Goal: Communication & Community: Connect with others

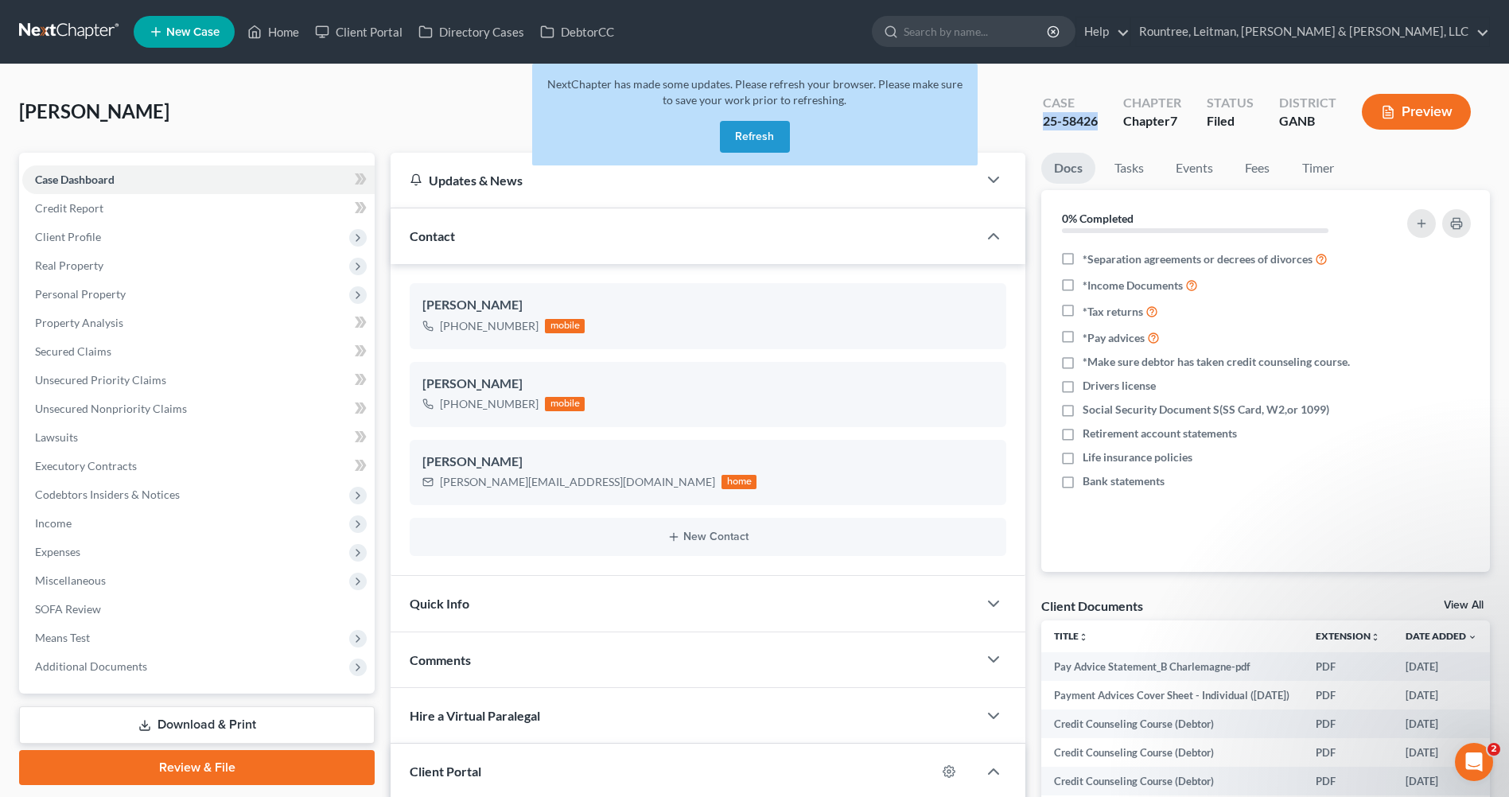
click at [760, 139] on button "Refresh" at bounding box center [755, 137] width 70 height 32
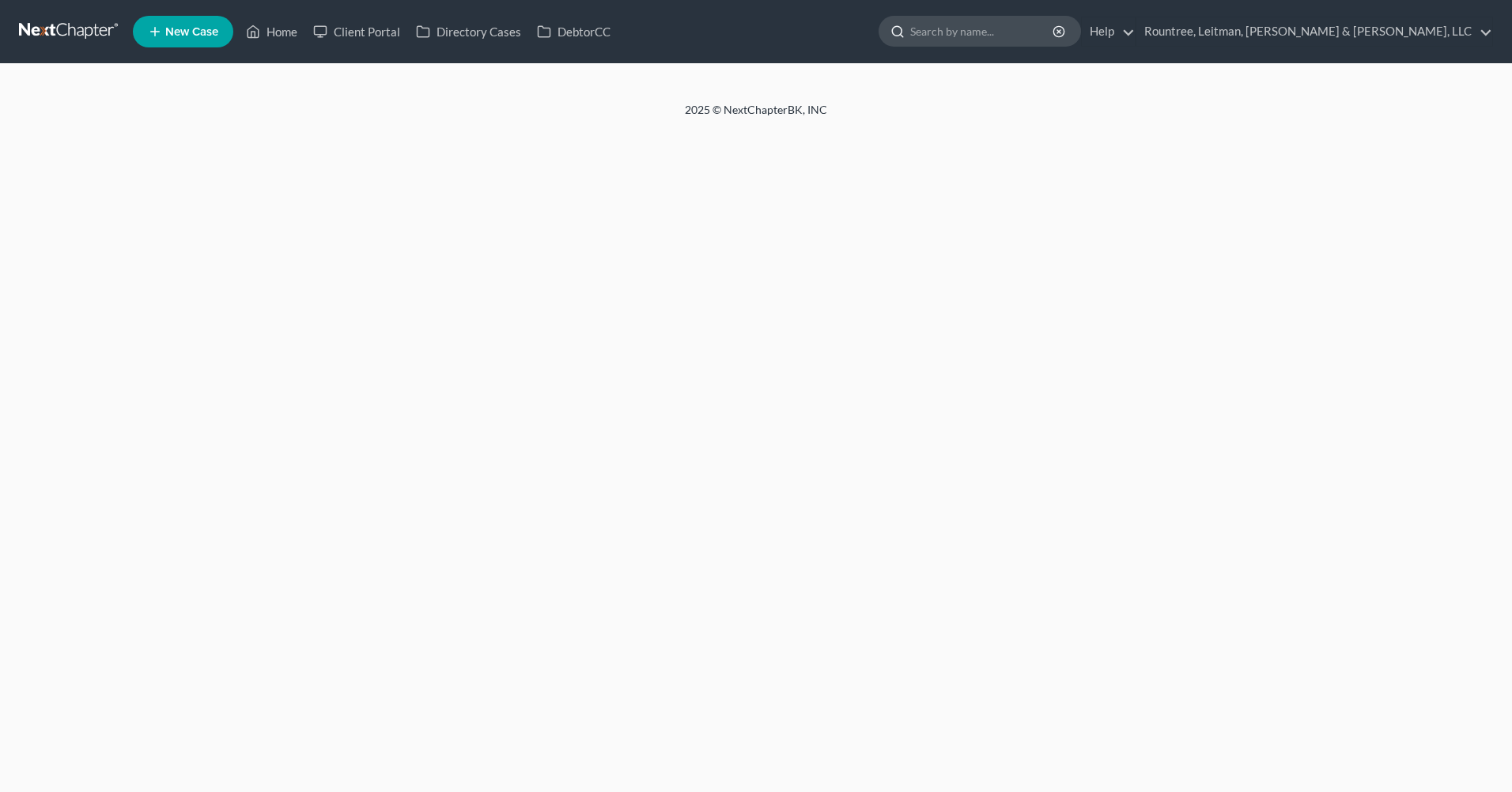
click at [1055, 29] on input "search" at bounding box center [983, 31] width 145 height 29
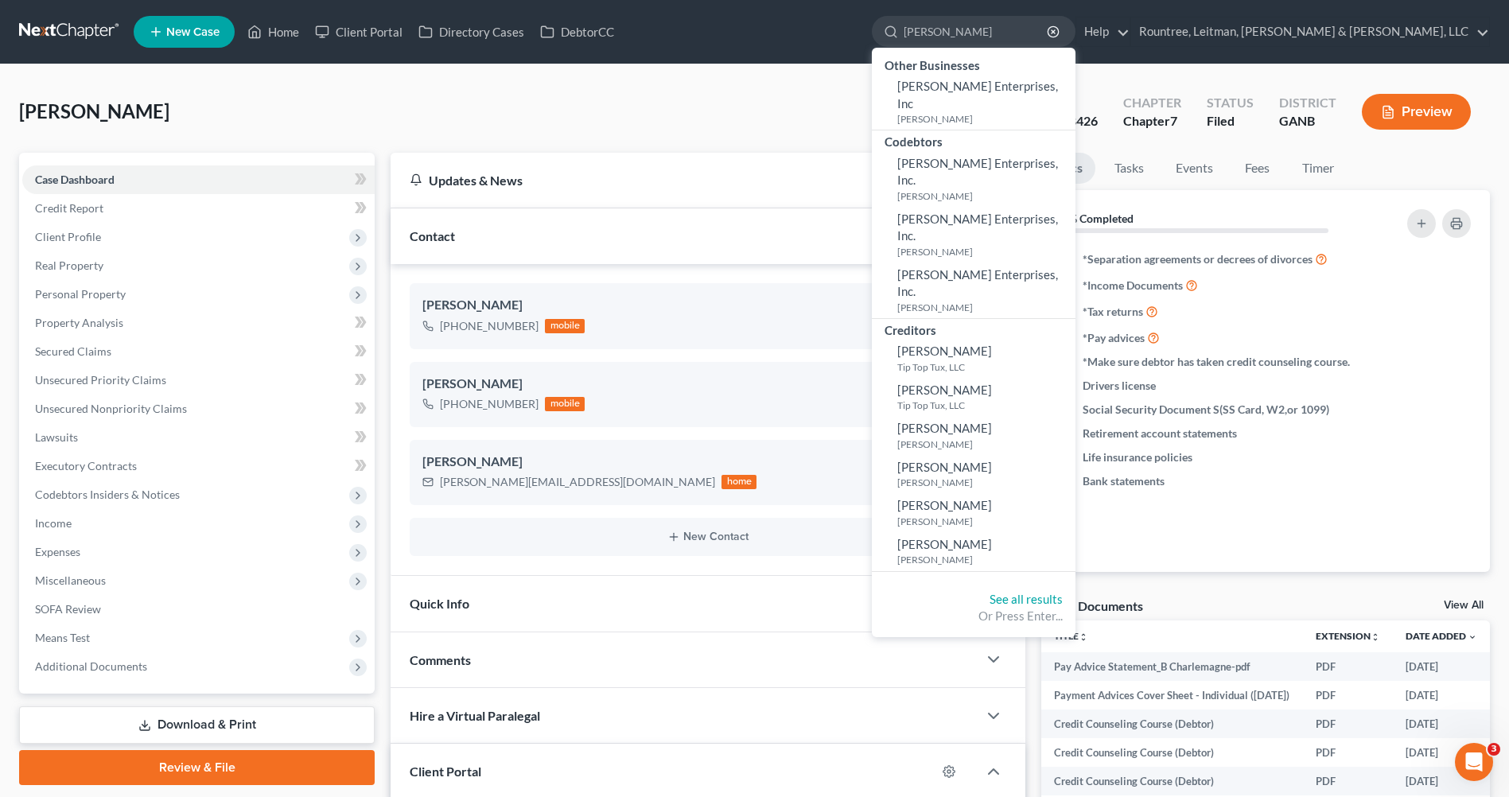
type input "[PERSON_NAME]"
click at [1063, 608] on div "Or Press Enter..." at bounding box center [974, 616] width 178 height 17
click at [1063, 592] on link "See all results" at bounding box center [1026, 599] width 73 height 14
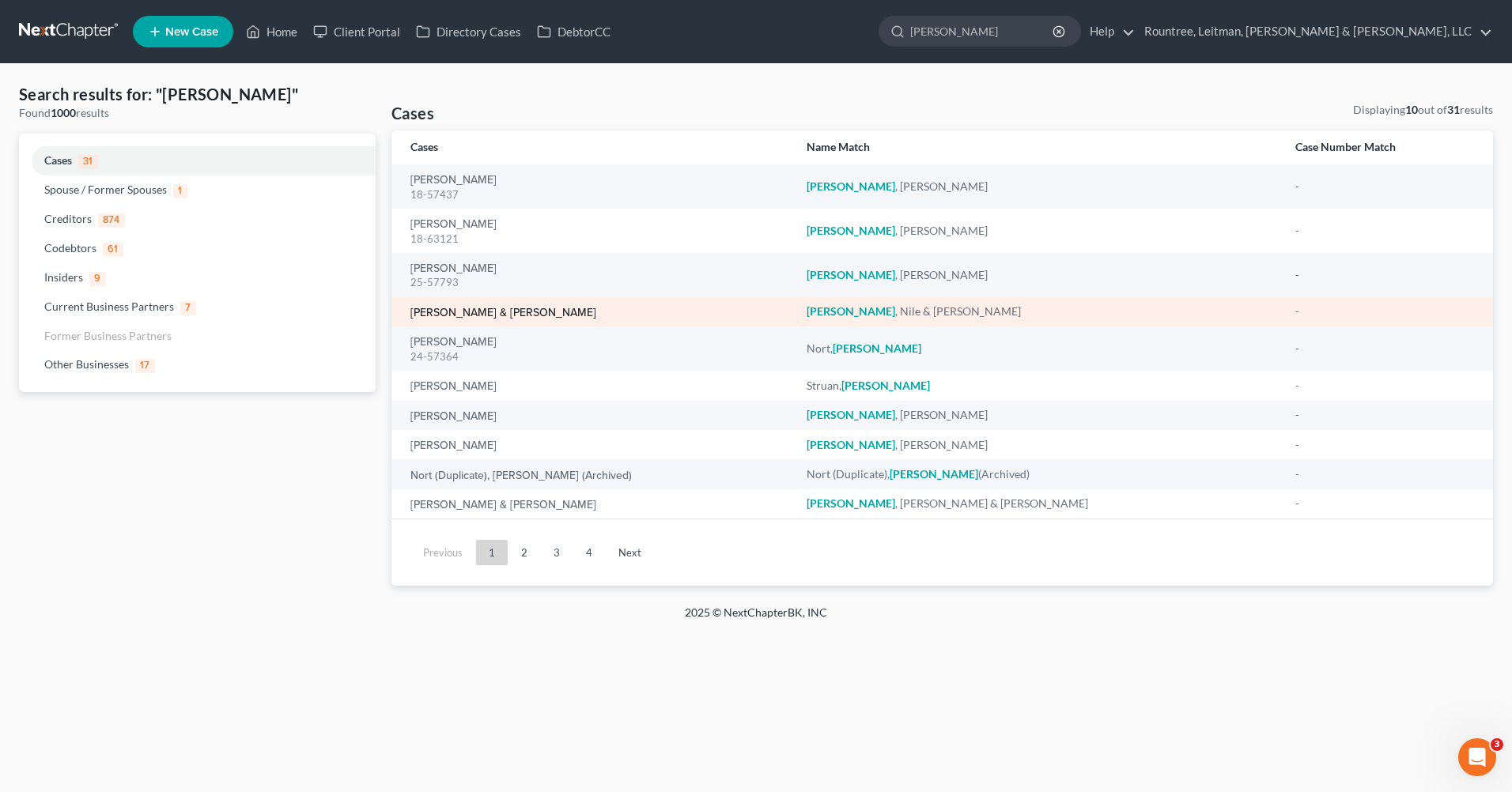
click at [501, 315] on link "[PERSON_NAME] & [PERSON_NAME]" at bounding box center [503, 313] width 186 height 11
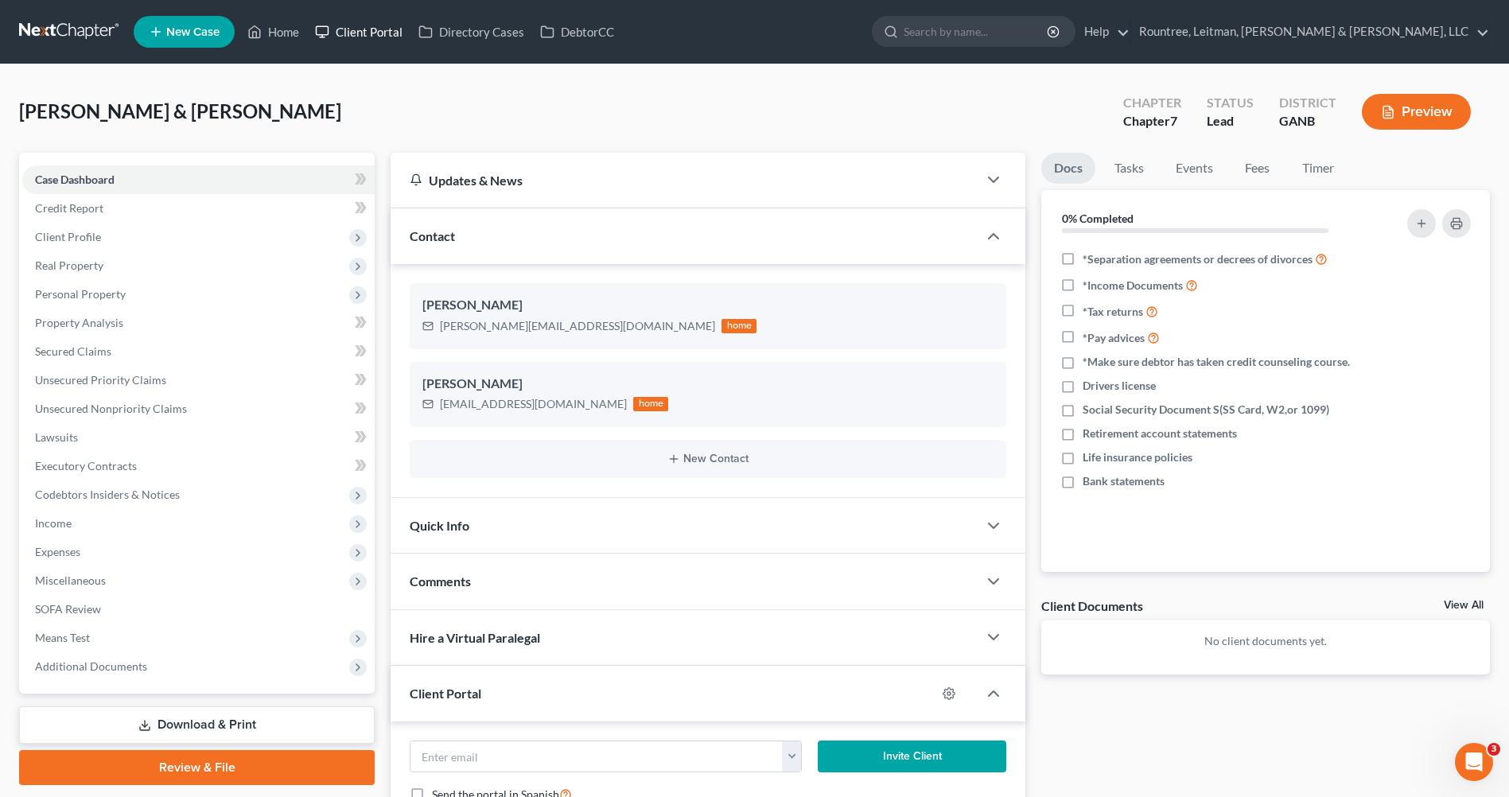
click at [369, 24] on link "Client Portal" at bounding box center [358, 32] width 103 height 29
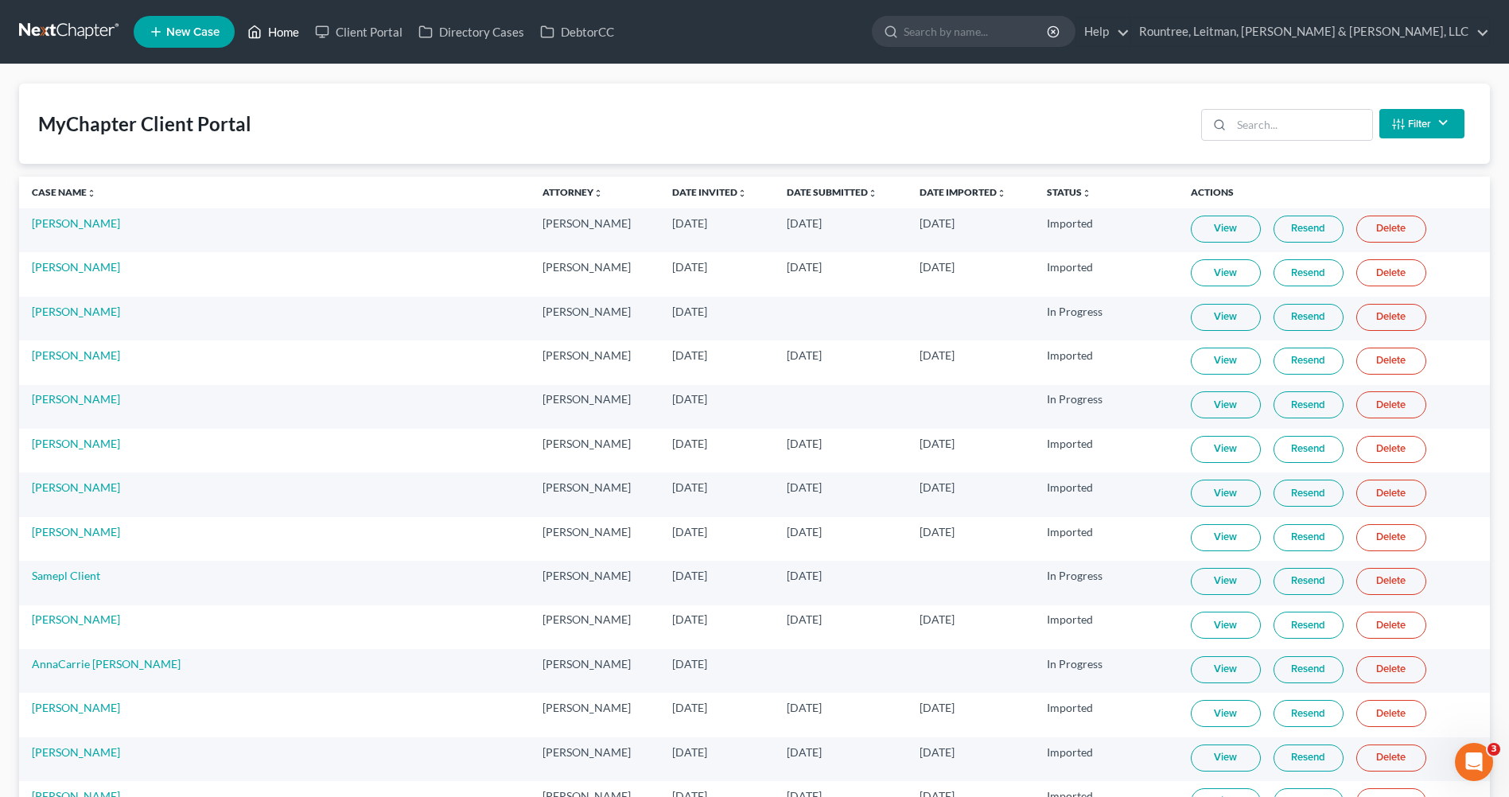
click at [274, 32] on link "Home" at bounding box center [273, 32] width 68 height 29
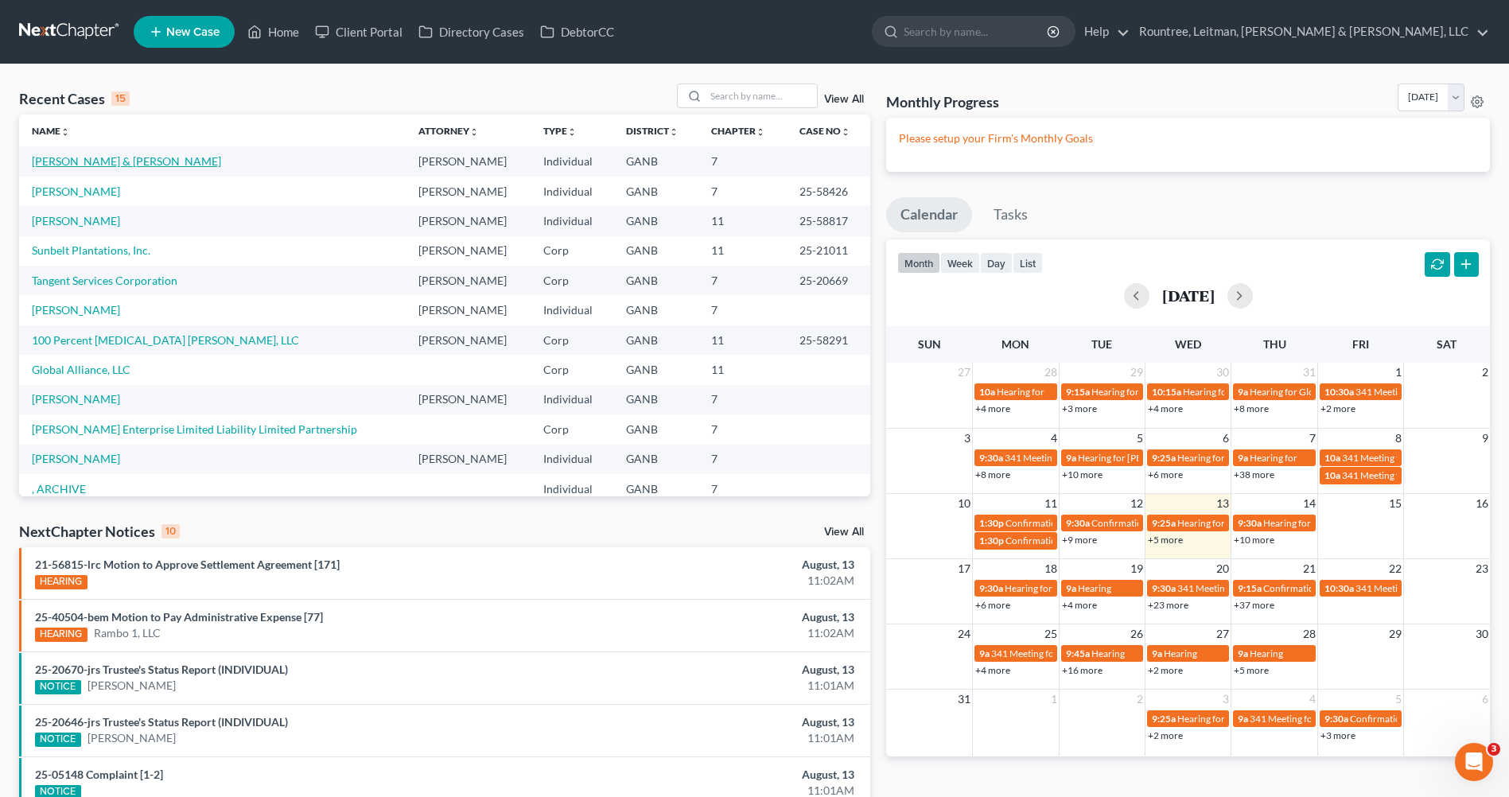
click at [90, 158] on link "[PERSON_NAME] & [PERSON_NAME]" at bounding box center [126, 161] width 189 height 14
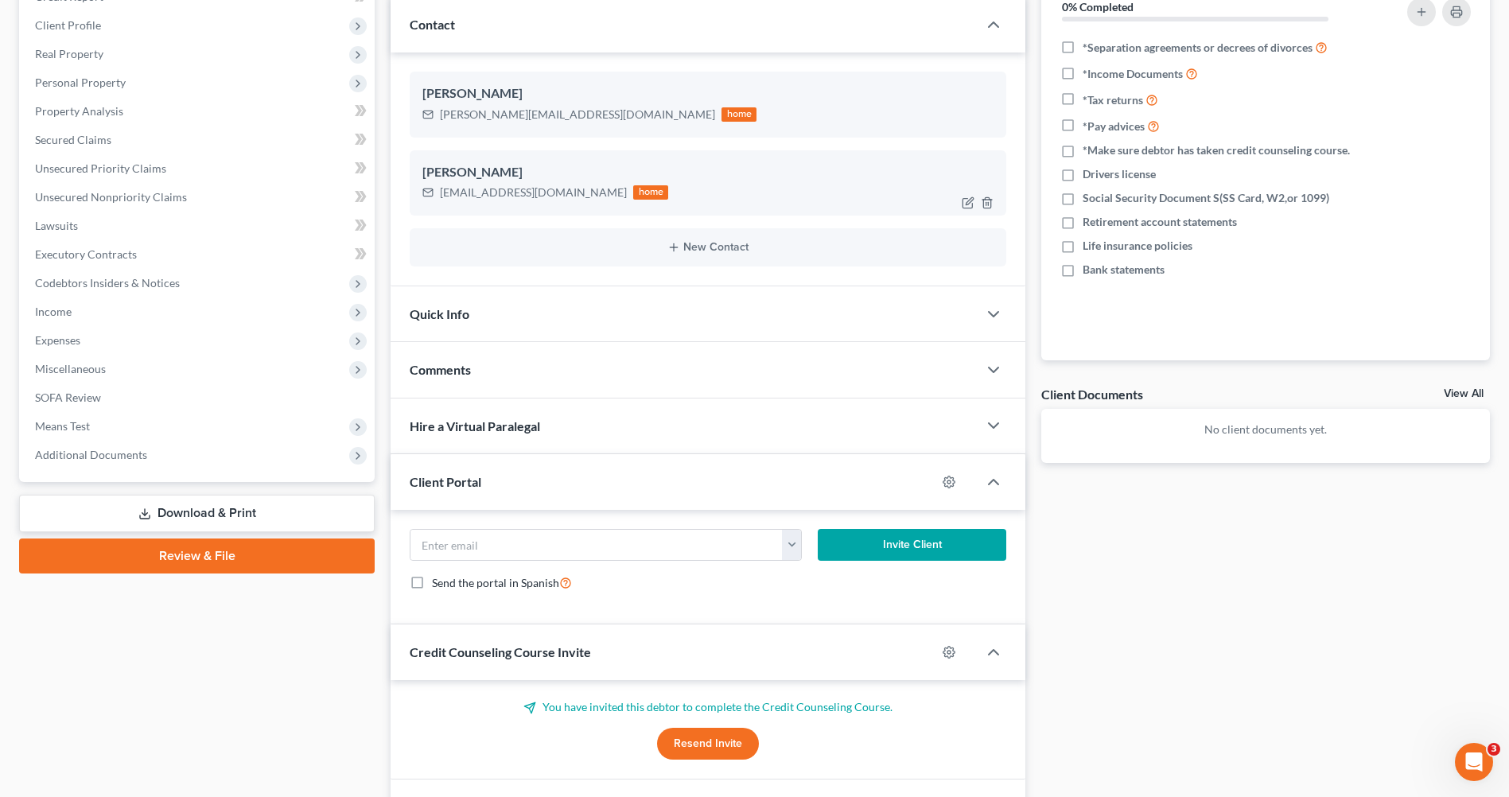
scroll to position [310, 0]
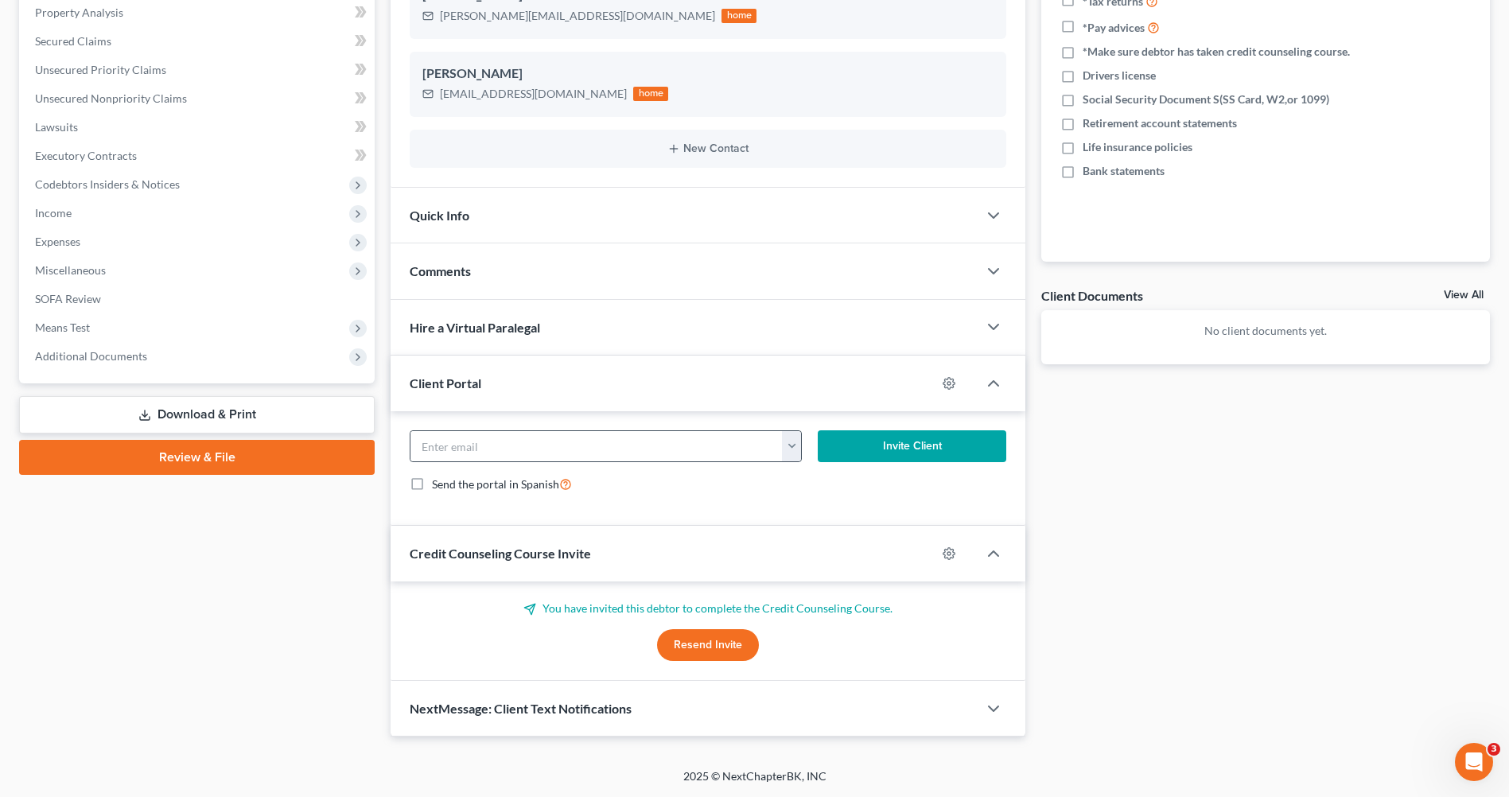
click at [796, 451] on button "button" at bounding box center [792, 446] width 20 height 30
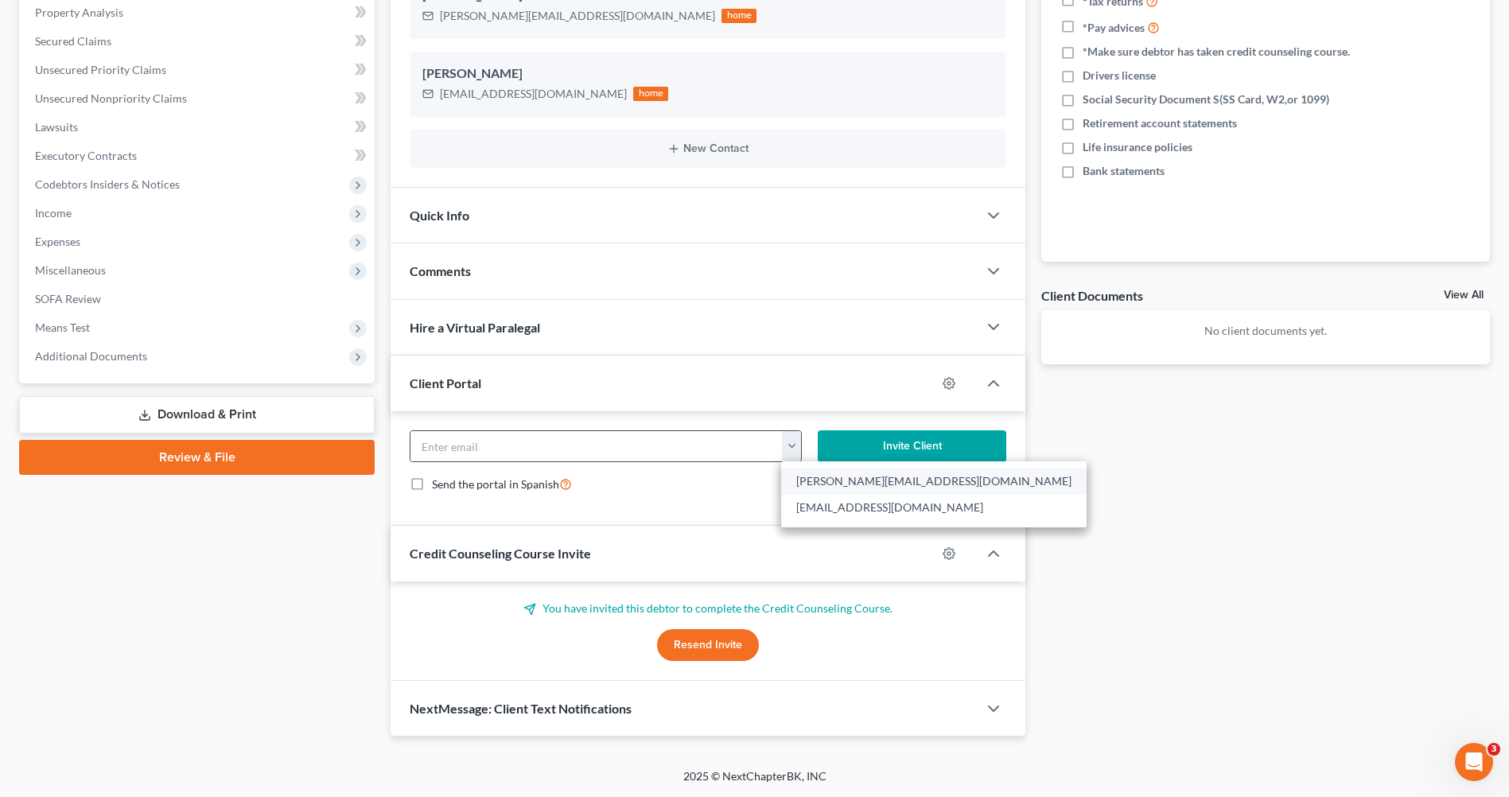
click at [803, 481] on link "[PERSON_NAME][EMAIL_ADDRESS][DOMAIN_NAME]" at bounding box center [934, 481] width 306 height 27
type input "[PERSON_NAME][EMAIL_ADDRESS][DOMAIN_NAME]"
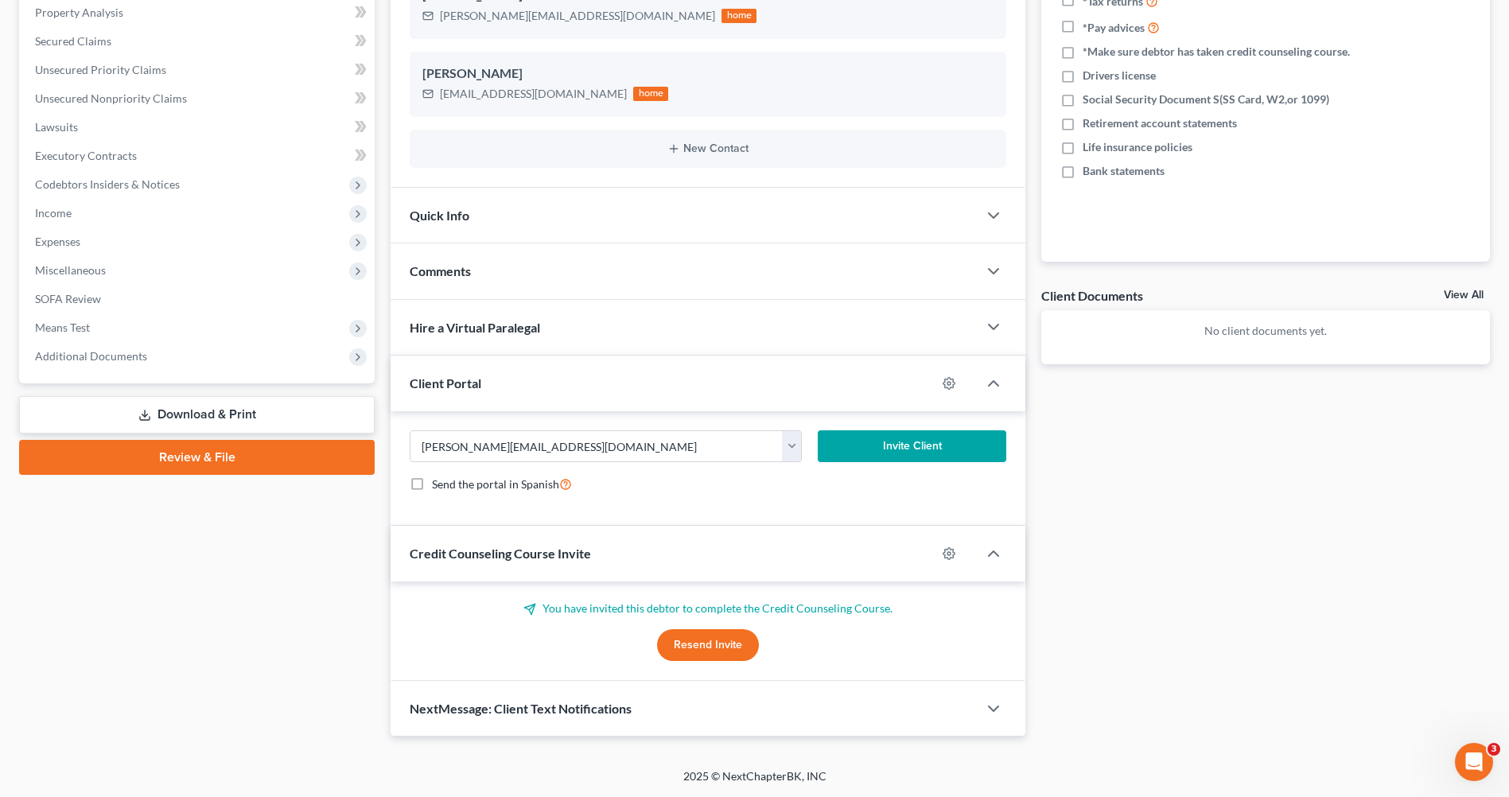
click at [869, 446] on button "Invite Client" at bounding box center [912, 446] width 189 height 32
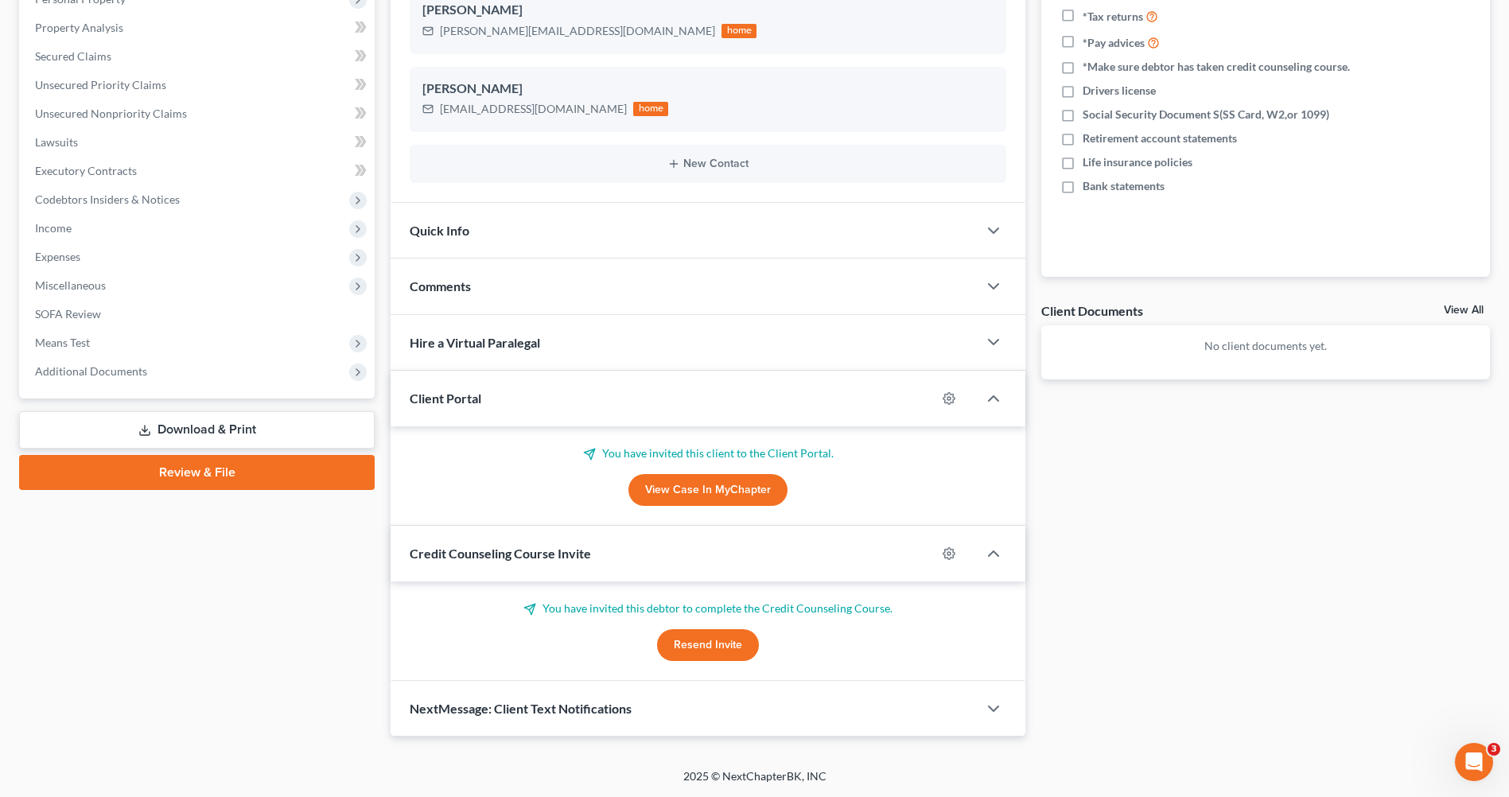
scroll to position [295, 0]
click at [718, 484] on link "View Case in MyChapter" at bounding box center [708, 490] width 159 height 32
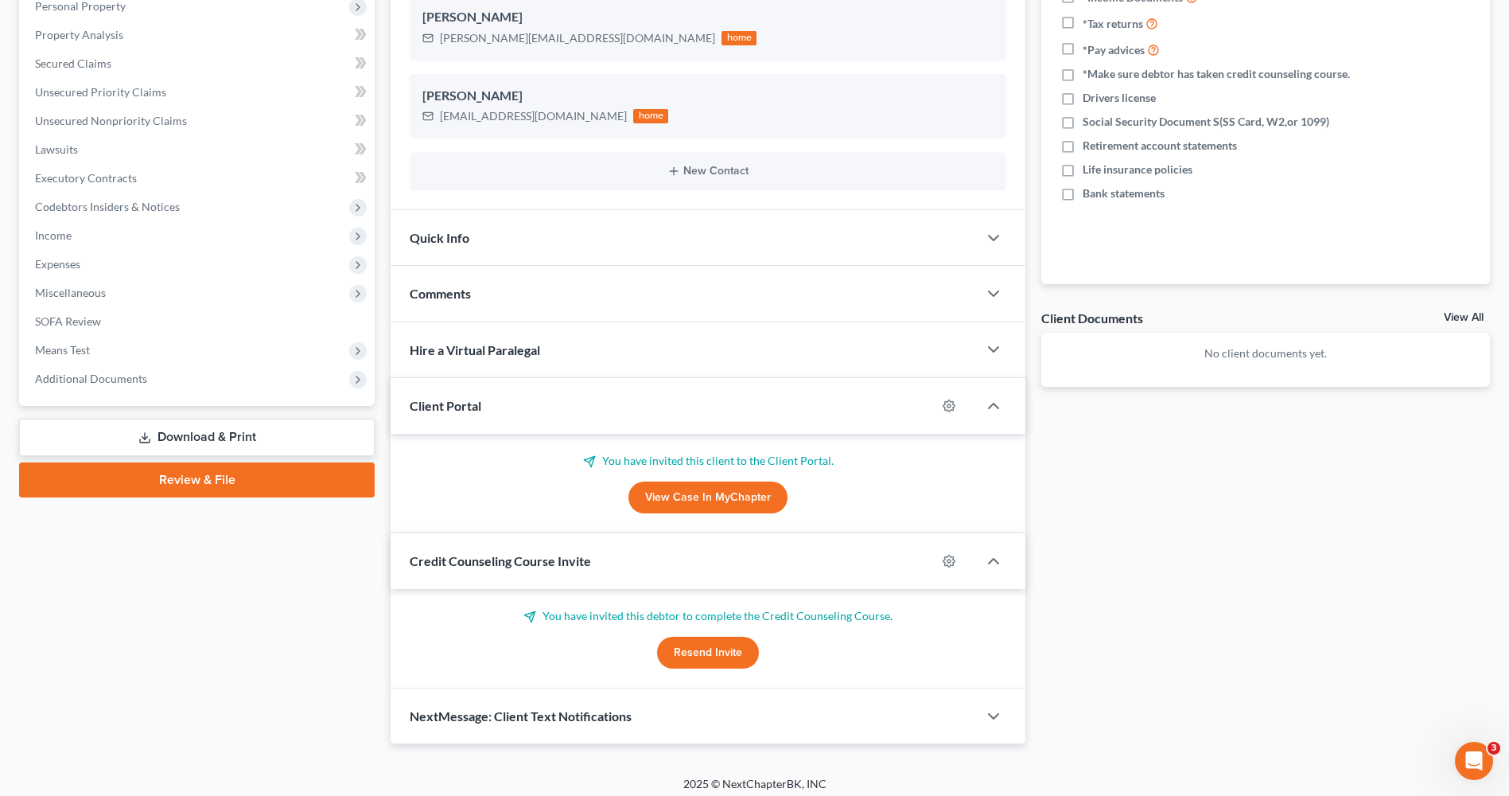
scroll to position [297, 0]
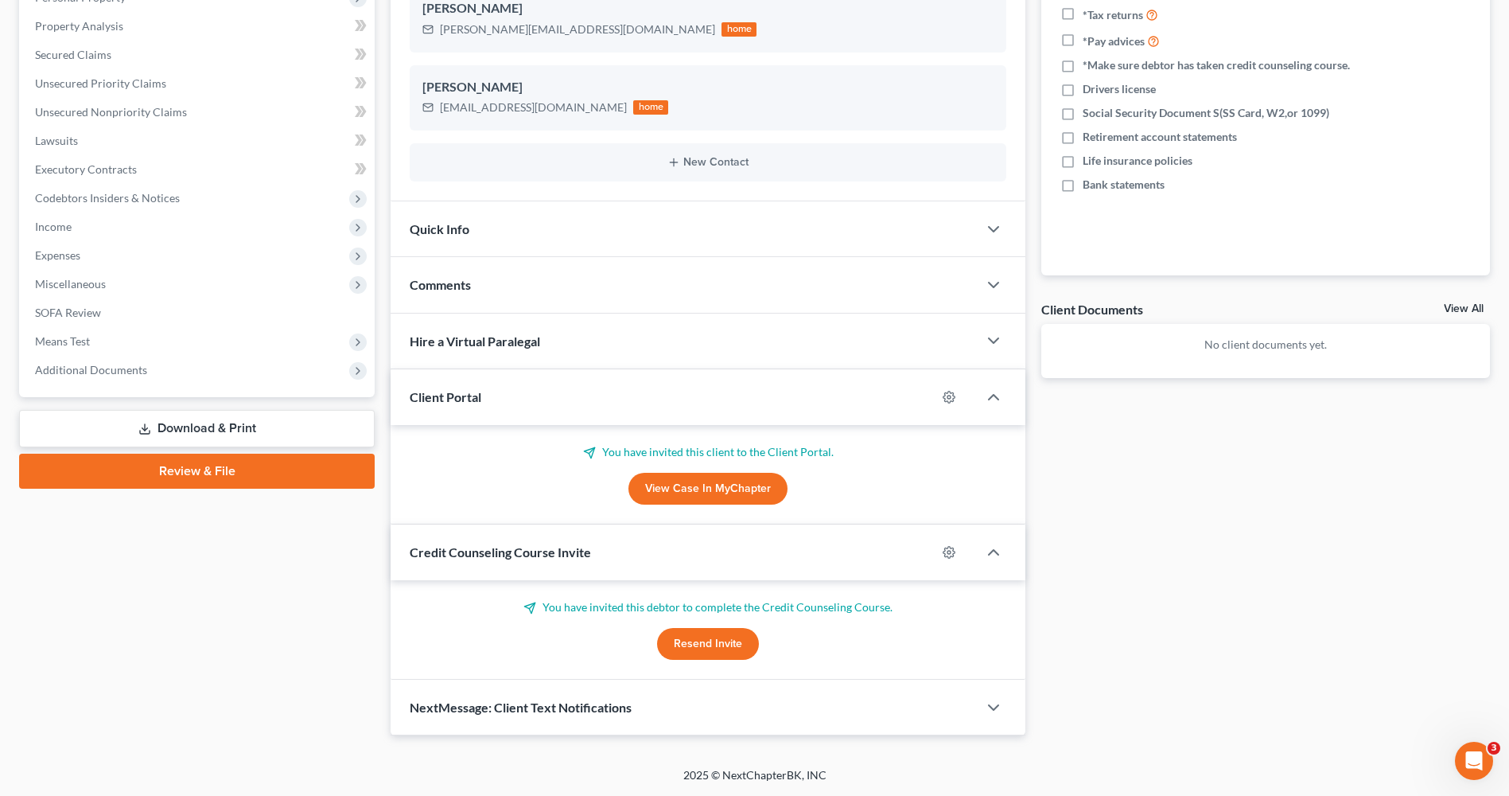
click at [787, 454] on p "You have invited this client to the Client Portal." at bounding box center [708, 452] width 597 height 16
click at [952, 384] on div at bounding box center [957, 396] width 41 height 25
click at [949, 402] on icon "button" at bounding box center [949, 397] width 13 height 13
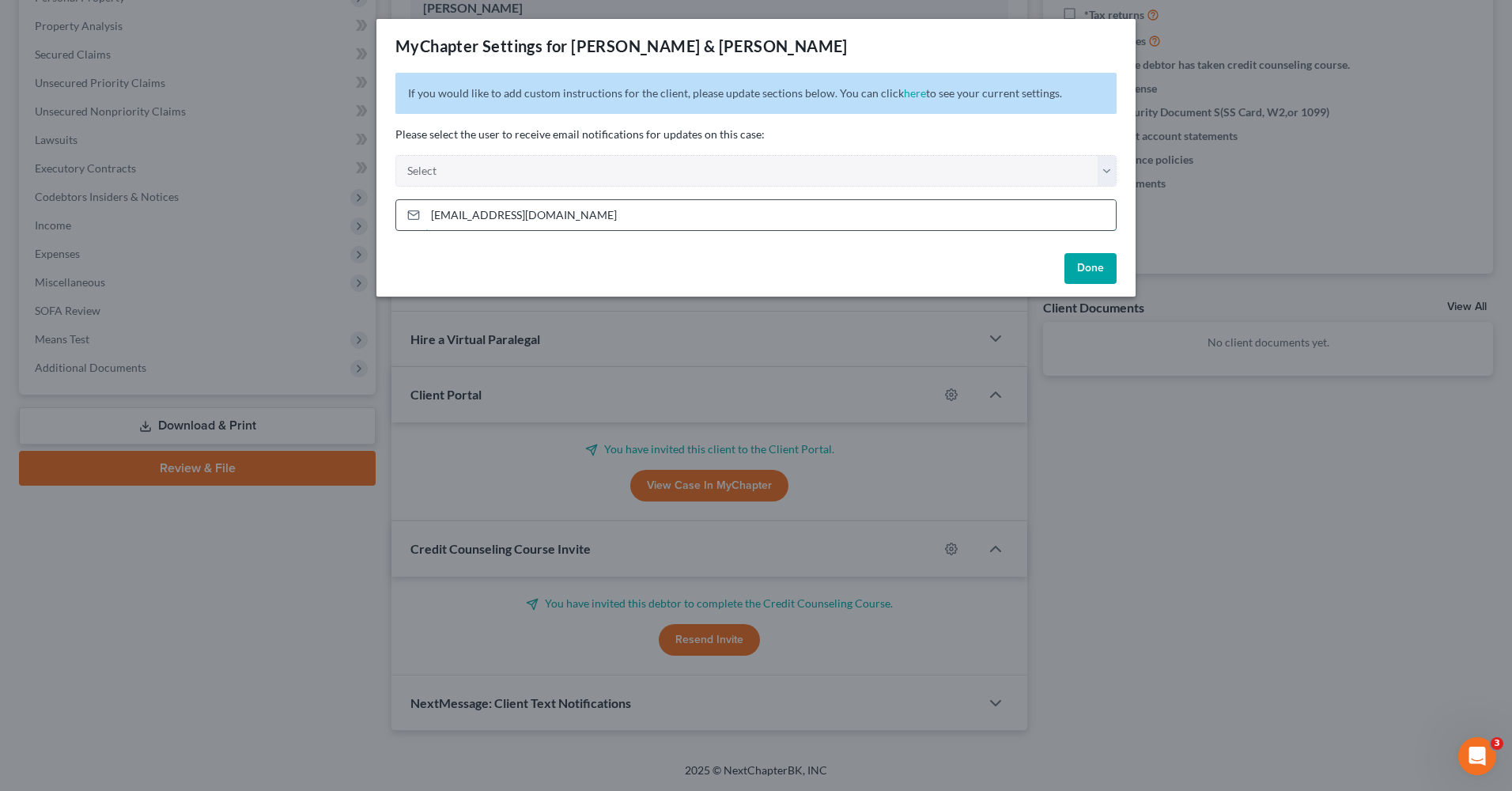
click at [761, 227] on input "[EMAIL_ADDRESS][DOMAIN_NAME]" at bounding box center [770, 215] width 691 height 30
click at [770, 276] on div "Done" at bounding box center [756, 271] width 759 height 51
click at [1094, 274] on button "Done" at bounding box center [1091, 269] width 53 height 32
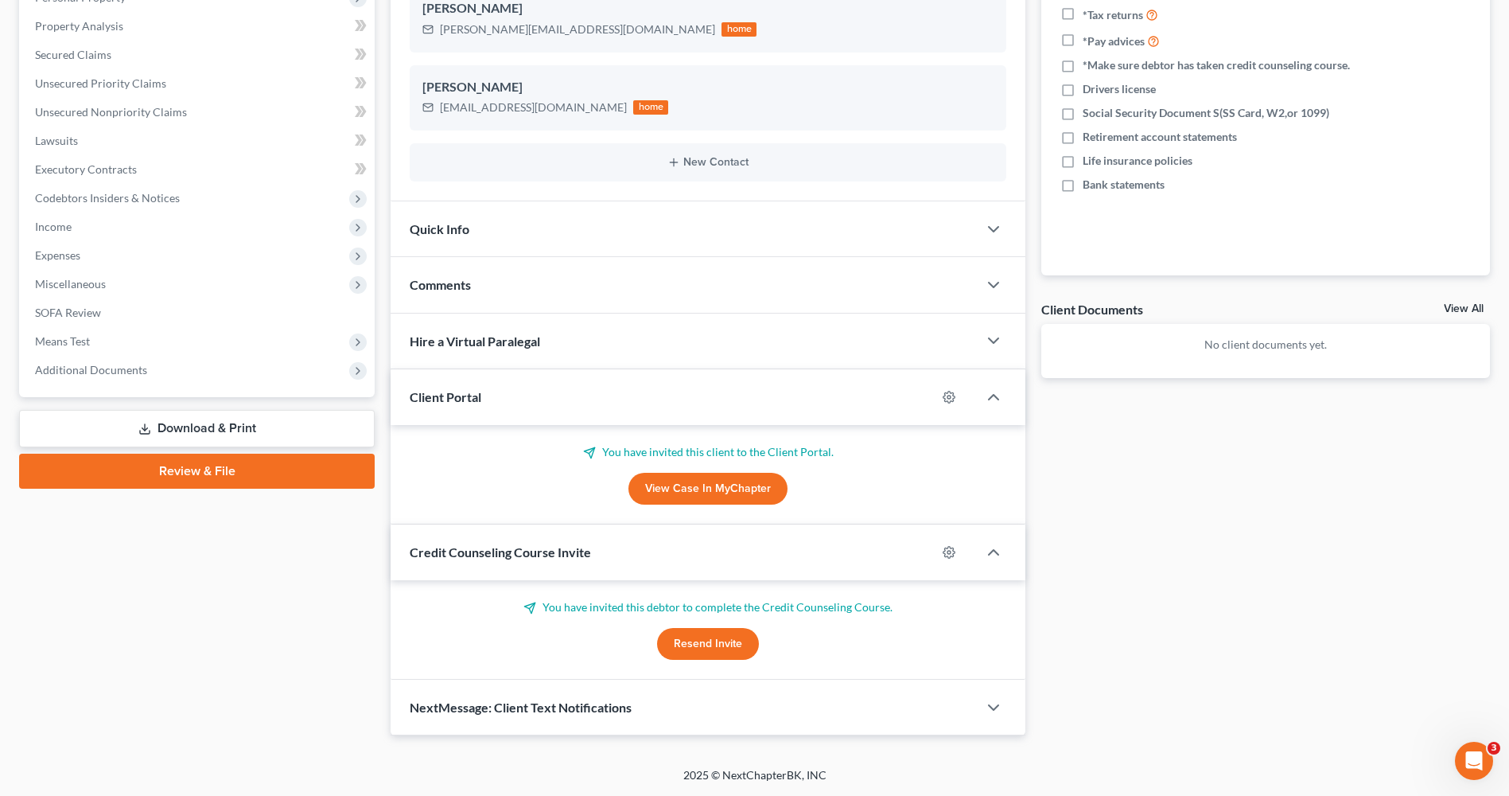
drag, startPoint x: 1114, startPoint y: 450, endPoint x: 1112, endPoint y: 442, distance: 8.1
click at [1114, 449] on div "Docs Tasks Events Fees Timer 0% Completed Nothing here yet! *Separation agreeme…" at bounding box center [1266, 295] width 465 height 879
